Goal: Check status: Check status

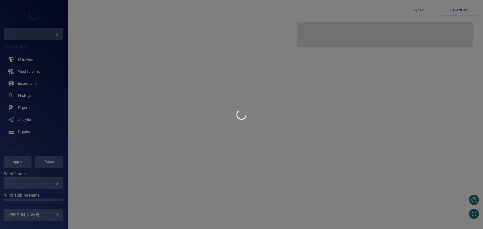
type input "***"
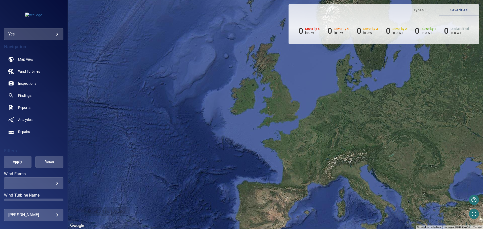
click at [58, 34] on body "**********" at bounding box center [241, 114] width 483 height 229
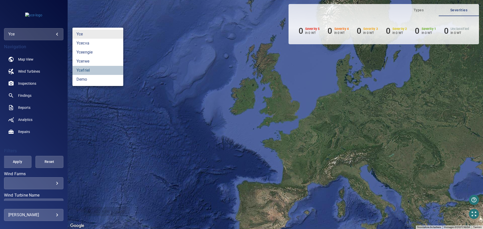
click at [88, 69] on link "ycefriel" at bounding box center [97, 70] width 51 height 9
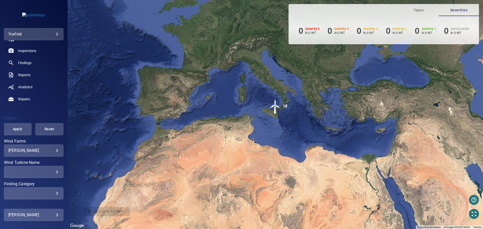
scroll to position [73, 0]
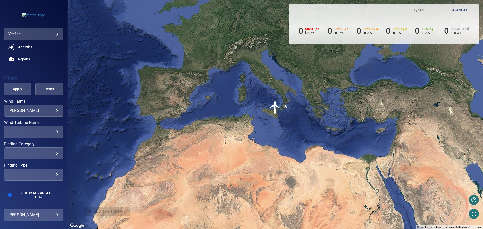
click at [52, 114] on div "[PERSON_NAME] ******* ​" at bounding box center [33, 111] width 59 height 12
click at [51, 111] on body "**********" at bounding box center [241, 114] width 483 height 229
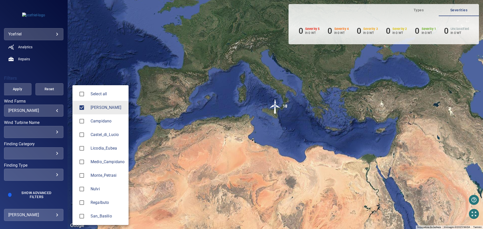
click at [89, 108] on div at bounding box center [83, 107] width 14 height 11
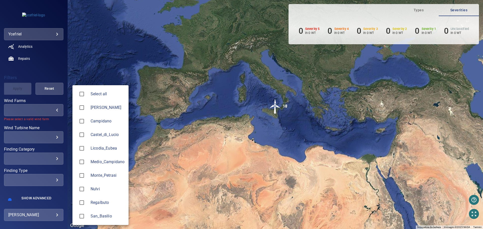
type input "**********"
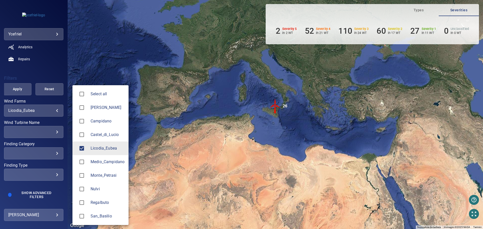
click at [53, 131] on div at bounding box center [241, 114] width 483 height 229
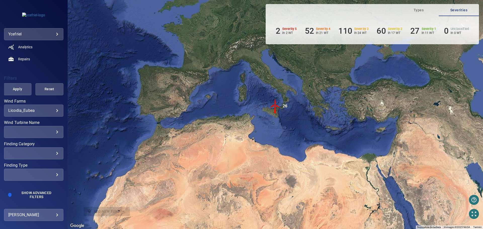
click at [53, 132] on div "​" at bounding box center [33, 132] width 51 height 5
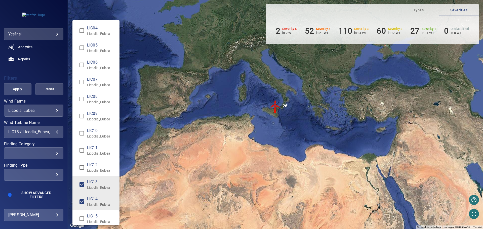
type input "**********"
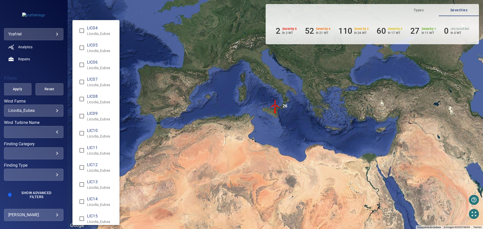
type input "**********"
click at [17, 90] on div "Wind Turbine Name" at bounding box center [241, 114] width 483 height 229
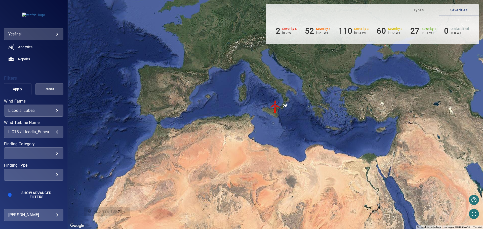
click at [18, 89] on span "Apply" at bounding box center [17, 89] width 15 height 6
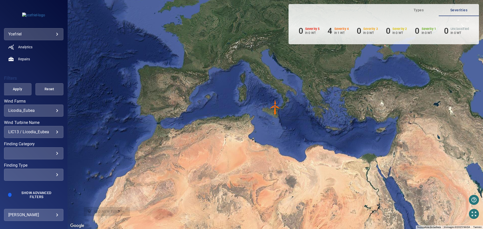
click at [275, 111] on img "LIC13" at bounding box center [275, 107] width 15 height 15
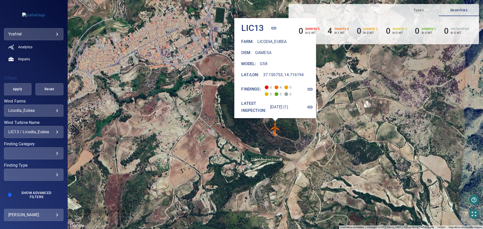
click at [313, 88] on icon "button" at bounding box center [310, 89] width 5 height 3
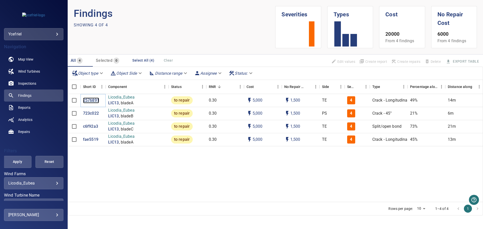
click at [92, 100] on p "2576891" at bounding box center [91, 101] width 16 height 6
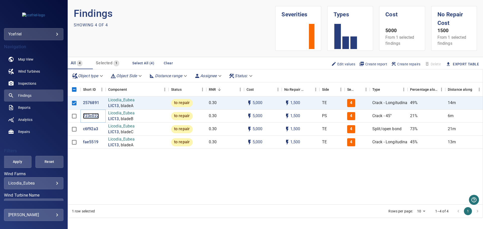
click at [93, 116] on p "723c022" at bounding box center [91, 116] width 16 height 6
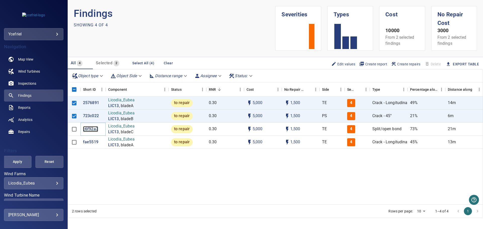
click at [93, 129] on p "c6f92a3" at bounding box center [90, 129] width 15 height 6
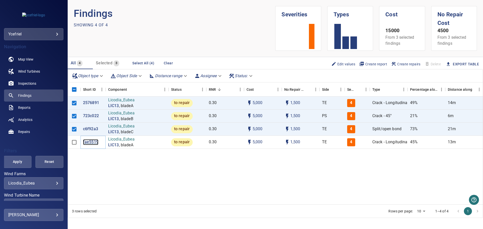
click at [89, 142] on p "fae5519" at bounding box center [90, 142] width 15 height 6
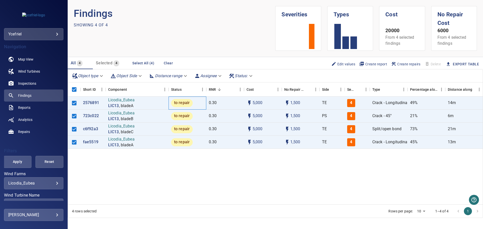
click at [186, 103] on span "to repair" at bounding box center [182, 103] width 22 height 6
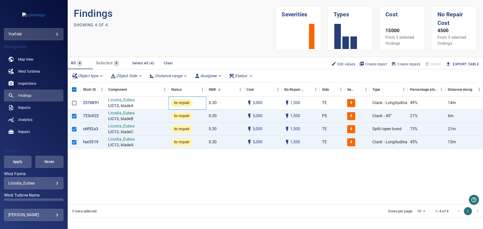
click at [185, 105] on span "to repair" at bounding box center [182, 103] width 22 height 6
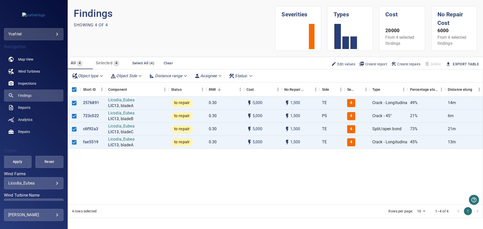
click at [149, 172] on div "2576891 Licodia_Eubea LIC13 , bladeA to repair 0.30 5,000 1,500 TE 4 Crack - Lo…" at bounding box center [326, 151] width 516 height 108
click at [90, 103] on p "2576891" at bounding box center [91, 103] width 16 height 6
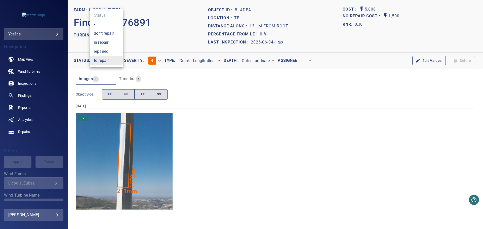
click at [110, 61] on body "**********" at bounding box center [241, 114] width 483 height 229
click at [112, 52] on li "repaired" at bounding box center [106, 51] width 33 height 9
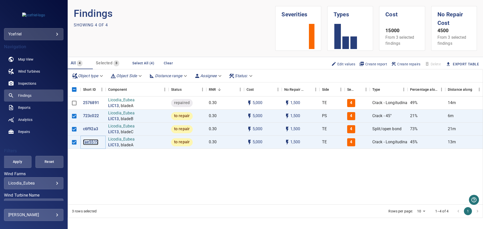
click at [95, 142] on p "fae5519" at bounding box center [90, 142] width 15 height 6
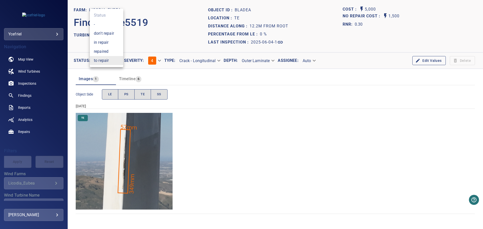
click at [109, 58] on body "**********" at bounding box center [241, 114] width 483 height 229
click at [116, 49] on li "repaired" at bounding box center [106, 51] width 33 height 9
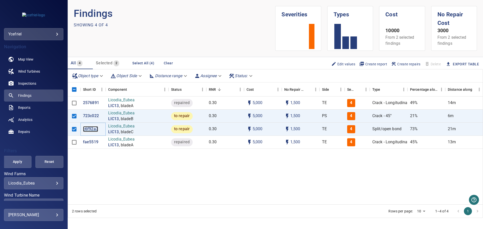
click at [93, 128] on p "c6f92a3" at bounding box center [90, 129] width 15 height 6
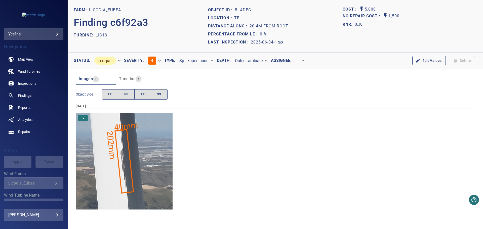
click at [118, 61] on body "**********" at bounding box center [241, 114] width 483 height 229
click at [117, 52] on li "repaired" at bounding box center [106, 51] width 33 height 9
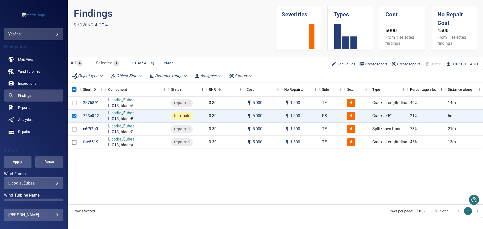
click at [141, 177] on div "2576891 Licodia_Eubea LIC13 , bladeA repaired 0.30 5,000 1,500 TE 4 Crack - Lon…" at bounding box center [326, 151] width 516 height 108
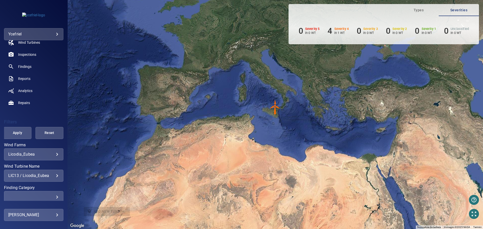
scroll to position [50, 0]
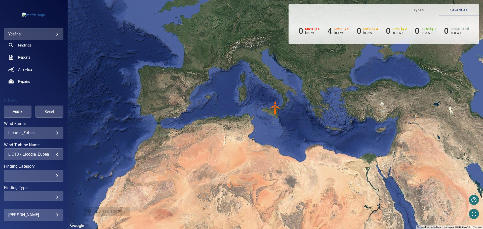
click at [55, 153] on div "LIC13 / Licodia_Eubea" at bounding box center [33, 154] width 51 height 5
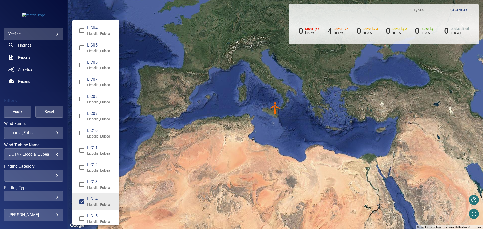
type input "**********"
click at [20, 115] on div "Wind Turbine Name" at bounding box center [241, 114] width 483 height 229
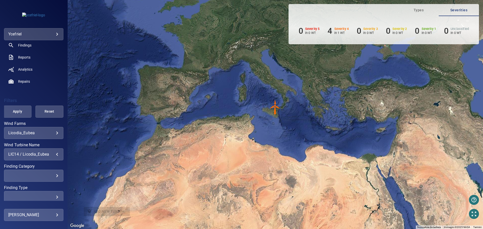
click at [18, 112] on span "Apply" at bounding box center [17, 111] width 15 height 6
click at [275, 110] on img "LIC14" at bounding box center [275, 107] width 15 height 15
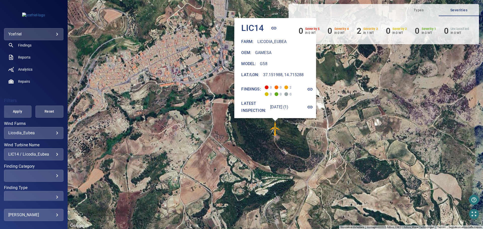
click at [313, 88] on icon "button" at bounding box center [310, 89] width 5 height 3
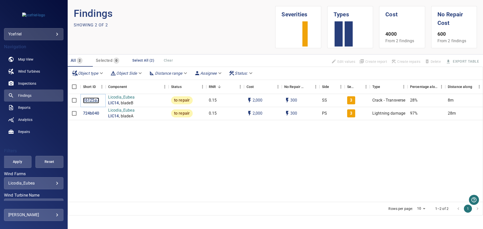
click at [91, 100] on p "16125a7" at bounding box center [91, 101] width 16 height 6
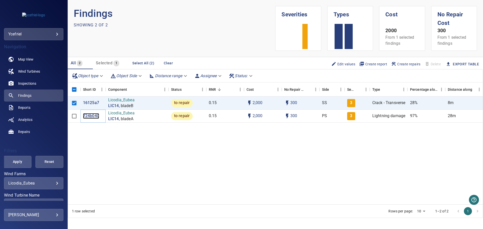
click at [91, 116] on p "724b040" at bounding box center [91, 116] width 16 height 6
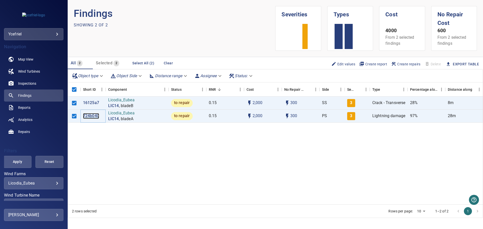
click at [91, 117] on p "724b040" at bounding box center [91, 116] width 16 height 6
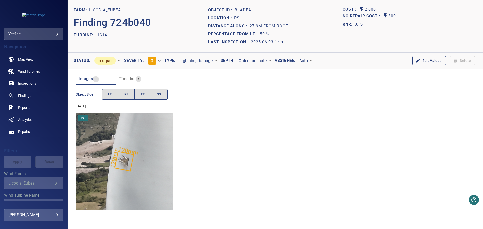
click at [109, 61] on body "**********" at bounding box center [241, 114] width 483 height 229
click at [112, 51] on li "repaired" at bounding box center [106, 51] width 33 height 9
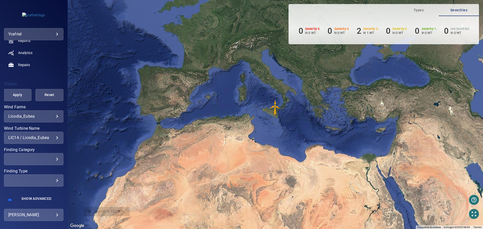
scroll to position [73, 0]
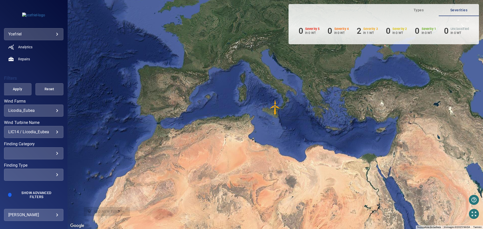
click at [47, 132] on div "LIC14 / Licodia_Eubea" at bounding box center [33, 132] width 51 height 5
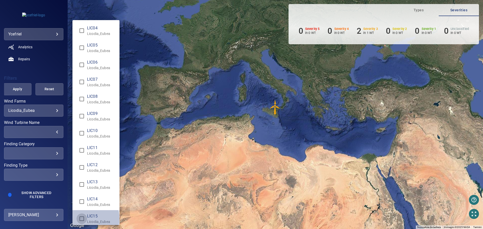
type input "**********"
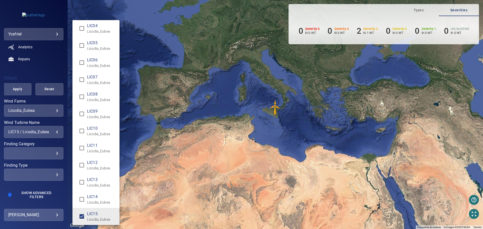
click at [18, 88] on div "Wind Turbine Name" at bounding box center [241, 114] width 483 height 229
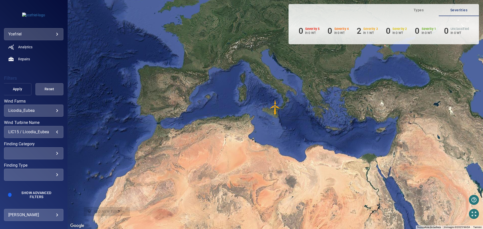
click at [15, 89] on span "Apply" at bounding box center [17, 89] width 15 height 6
click at [274, 110] on img "LIC15" at bounding box center [275, 107] width 15 height 15
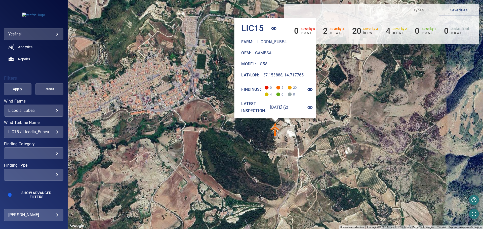
click at [310, 88] on icon "button" at bounding box center [310, 89] width 5 height 3
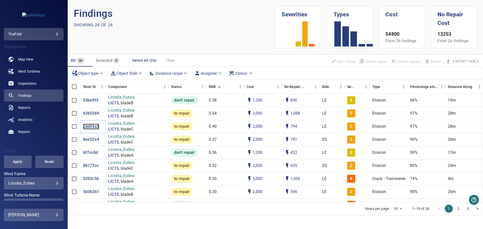
click at [92, 127] on p "0dd04a1" at bounding box center [91, 127] width 16 height 6
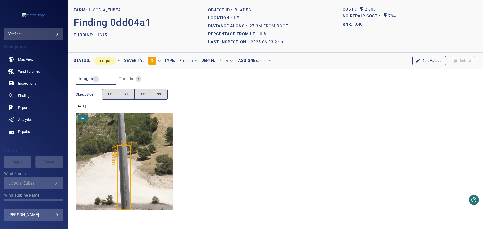
click at [136, 188] on img "Licodia_Eubea/LIC15/2025-06-03-2/2025-06-03-1/image14wp16.jpg" at bounding box center [124, 161] width 97 height 97
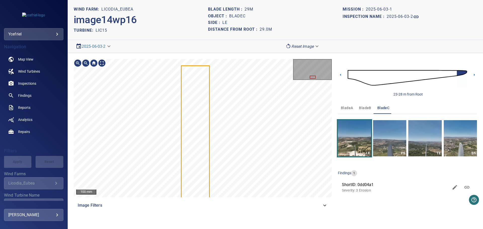
click at [222, 5] on section "**********" at bounding box center [275, 114] width 415 height 229
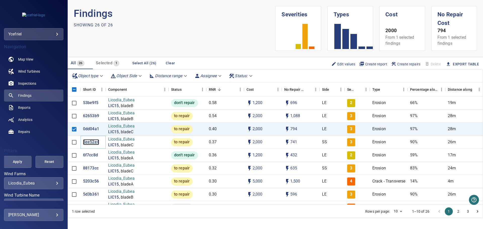
click at [89, 143] on p "8ee52e4" at bounding box center [91, 142] width 16 height 6
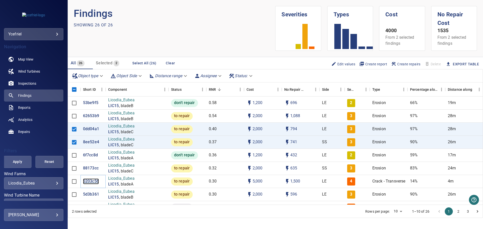
click at [90, 181] on p "5203c56" at bounding box center [91, 182] width 16 height 6
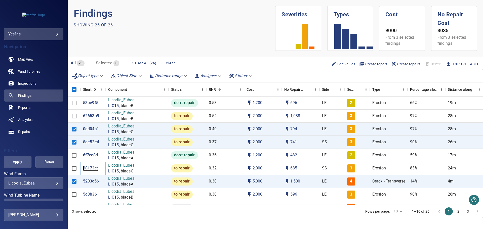
click at [90, 168] on p "88173cc" at bounding box center [91, 168] width 16 height 6
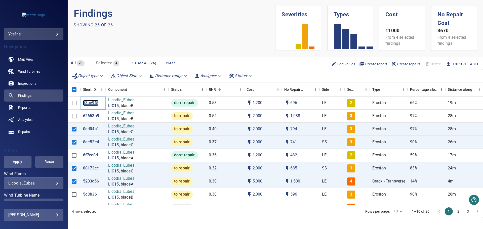
click at [93, 103] on p "53be9f5" at bounding box center [90, 103] width 15 height 6
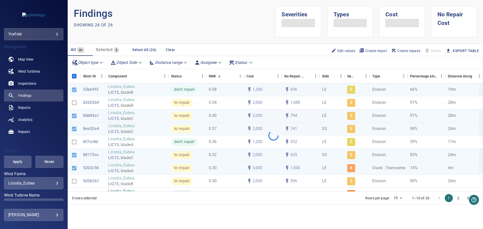
click at [94, 103] on div at bounding box center [273, 135] width 411 height 104
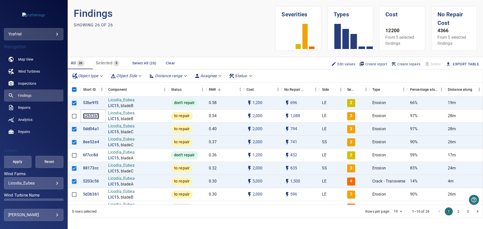
click at [94, 115] on p "62653b9" at bounding box center [91, 116] width 16 height 6
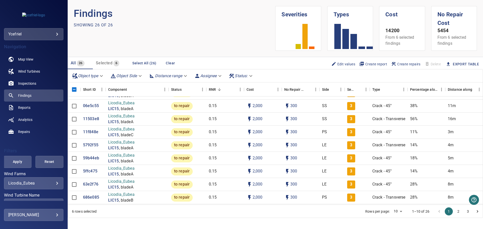
scroll to position [151, 0]
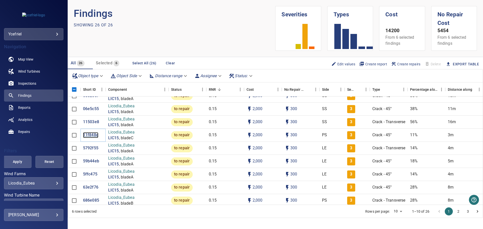
click at [92, 135] on p "11f848e" at bounding box center [90, 135] width 15 height 6
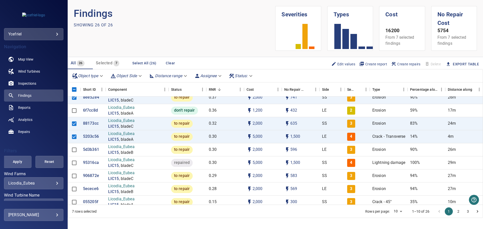
scroll to position [50, 0]
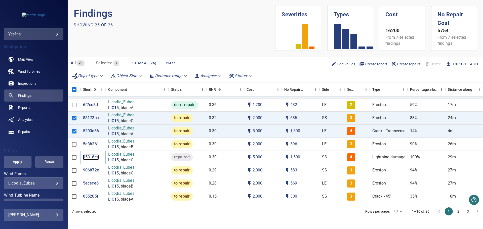
click at [95, 156] on p "95316ca" at bounding box center [91, 157] width 16 height 6
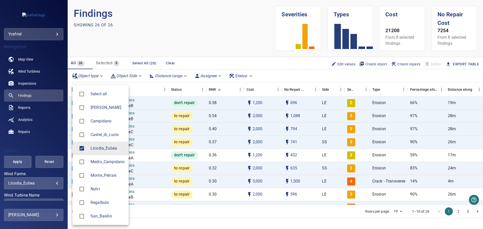
click at [54, 184] on body "**********" at bounding box center [241, 114] width 483 height 229
click at [48, 146] on div at bounding box center [241, 114] width 483 height 229
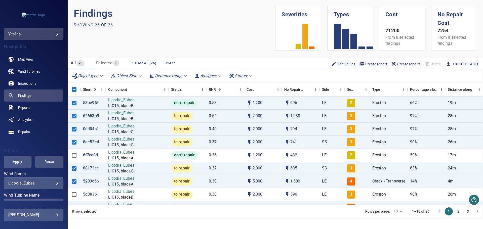
scroll to position [50, 0]
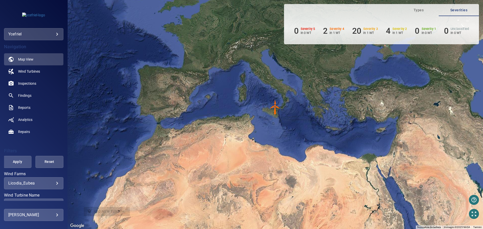
click at [53, 183] on body "**********" at bounding box center [241, 114] width 483 height 229
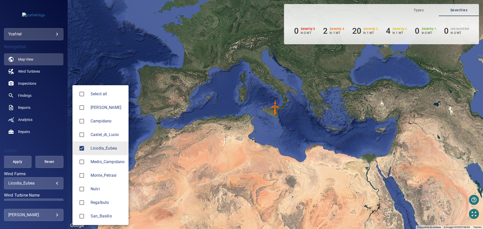
click at [53, 141] on div at bounding box center [241, 114] width 483 height 229
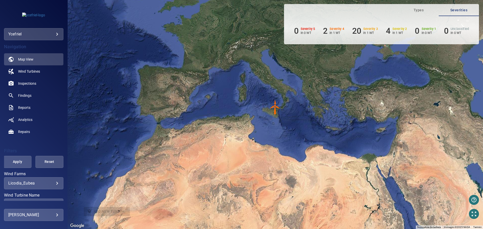
click at [62, 144] on div "**********" at bounding box center [33, 120] width 67 height 161
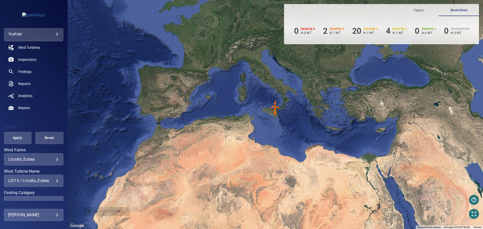
scroll to position [29, 0]
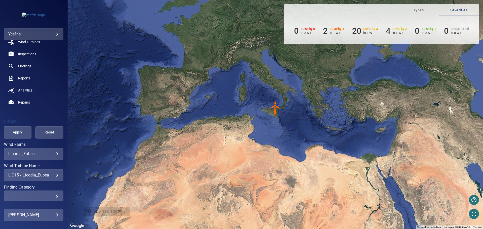
click at [49, 176] on div "LIC15 / Licodia_Eubea" at bounding box center [33, 175] width 51 height 5
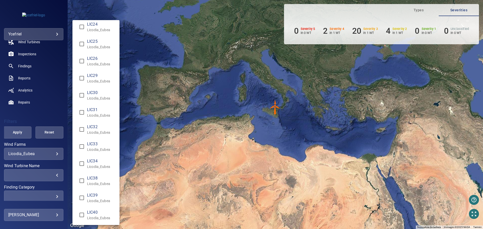
scroll to position [228, 0]
type input "**********"
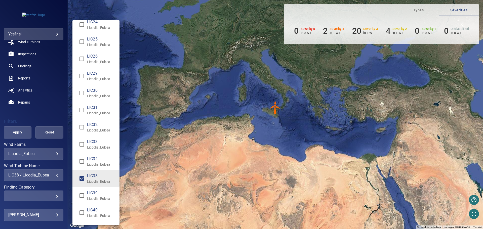
click at [20, 133] on div "Wind Turbine Name" at bounding box center [241, 114] width 483 height 229
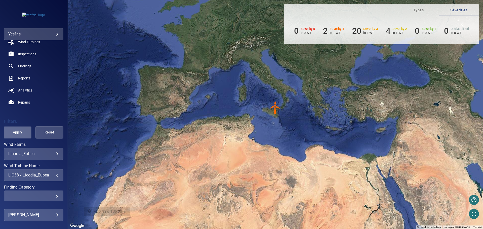
click at [20, 136] on button "Apply" at bounding box center [18, 132] width 28 height 12
click at [274, 112] on img "LIC38" at bounding box center [275, 107] width 15 height 15
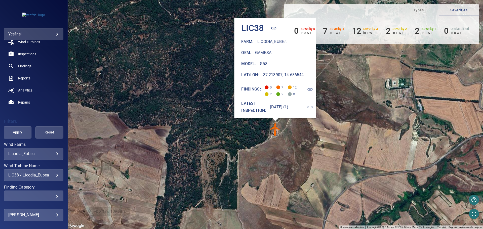
click at [313, 87] on icon "button" at bounding box center [310, 89] width 6 height 6
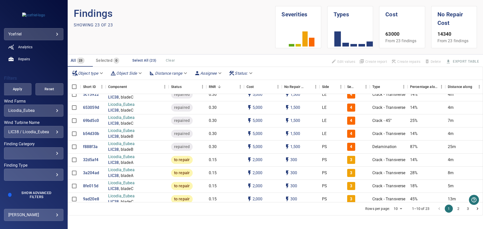
scroll to position [20, 0]
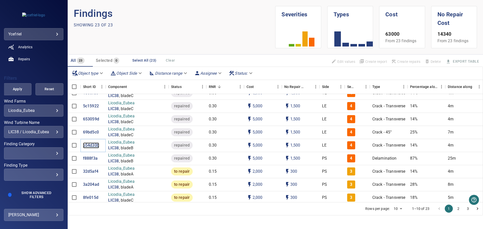
click at [92, 146] on p "b54d30b" at bounding box center [91, 146] width 16 height 6
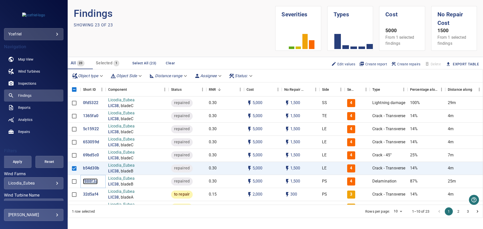
click at [91, 182] on p "f888f3a" at bounding box center [90, 182] width 15 height 6
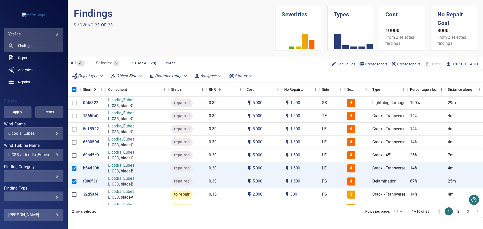
scroll to position [50, 0]
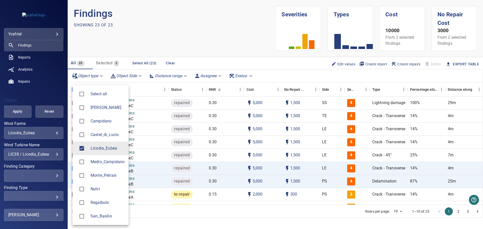
click at [54, 133] on body "**********" at bounding box center [241, 114] width 483 height 229
click at [48, 90] on div at bounding box center [241, 114] width 483 height 229
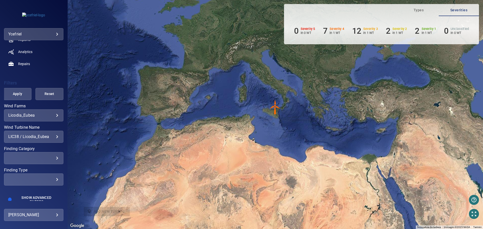
scroll to position [73, 0]
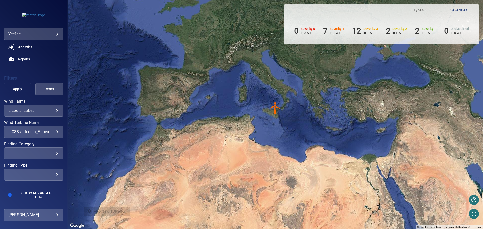
click at [18, 89] on span "Apply" at bounding box center [17, 89] width 15 height 6
click at [275, 109] on img "LIC38" at bounding box center [275, 107] width 15 height 15
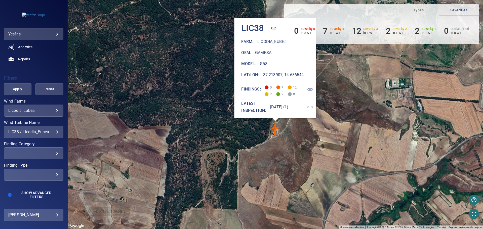
click at [313, 86] on icon "button" at bounding box center [310, 89] width 6 height 6
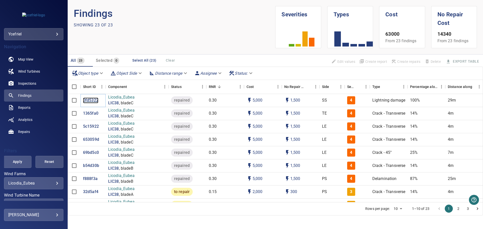
click at [91, 101] on p "0fd5322" at bounding box center [90, 101] width 15 height 6
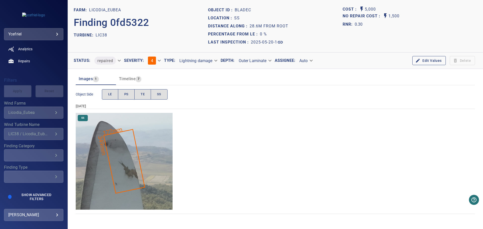
scroll to position [73, 0]
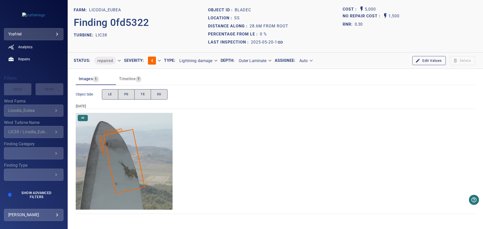
click at [47, 134] on div "LIC38 / Licodia_Eubea" at bounding box center [30, 132] width 45 height 5
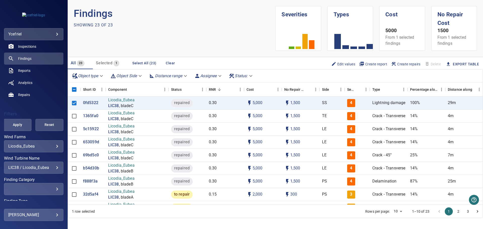
scroll to position [73, 0]
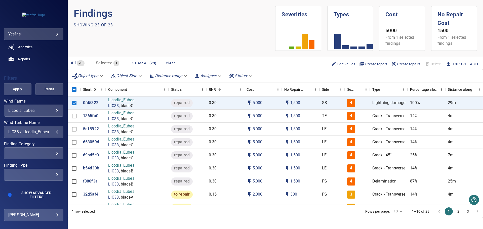
click at [55, 132] on div "LIC38 / Licodia_Eubea" at bounding box center [33, 132] width 51 height 5
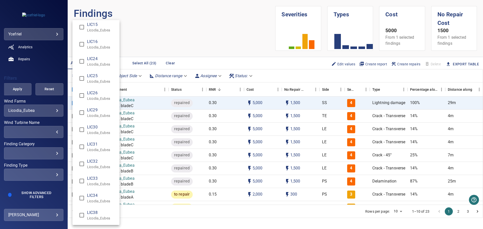
scroll to position [244, 0]
type input "**********"
click at [18, 86] on div "Wind Turbine Name" at bounding box center [241, 114] width 483 height 229
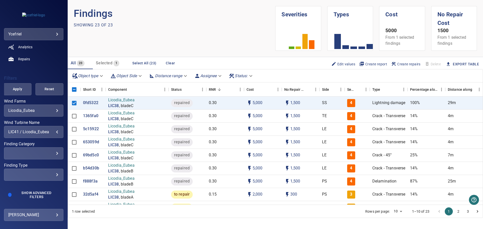
click at [18, 90] on span "Apply" at bounding box center [17, 89] width 15 height 6
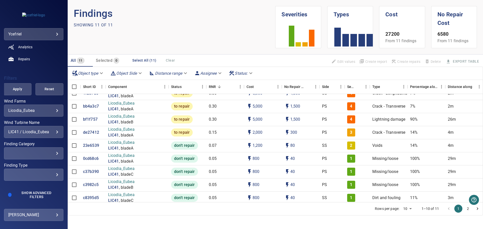
scroll to position [0, 0]
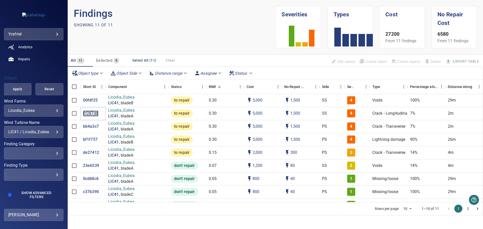
click at [90, 113] on p "1f287d6" at bounding box center [90, 114] width 15 height 6
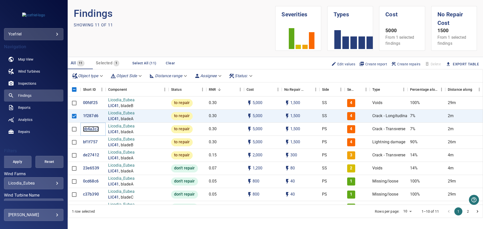
click at [91, 130] on p "bb4a3c7" at bounding box center [91, 129] width 16 height 6
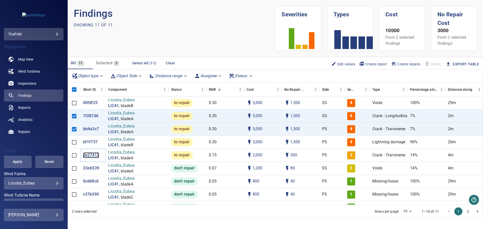
click at [91, 156] on p "de27412" at bounding box center [91, 155] width 16 height 6
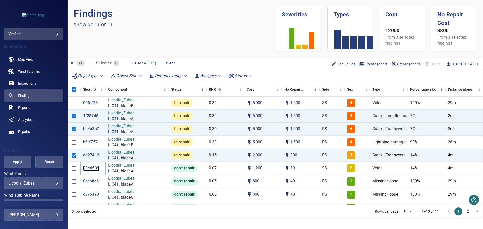
click at [88, 168] on p "23e6539" at bounding box center [91, 168] width 16 height 6
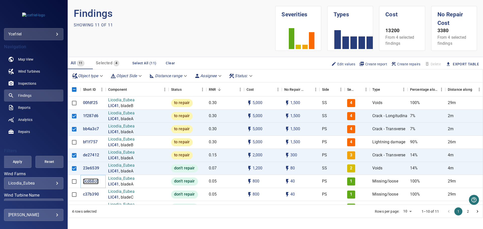
click at [90, 183] on p "0cd68c6" at bounding box center [91, 182] width 16 height 6
